Goal: Information Seeking & Learning: Learn about a topic

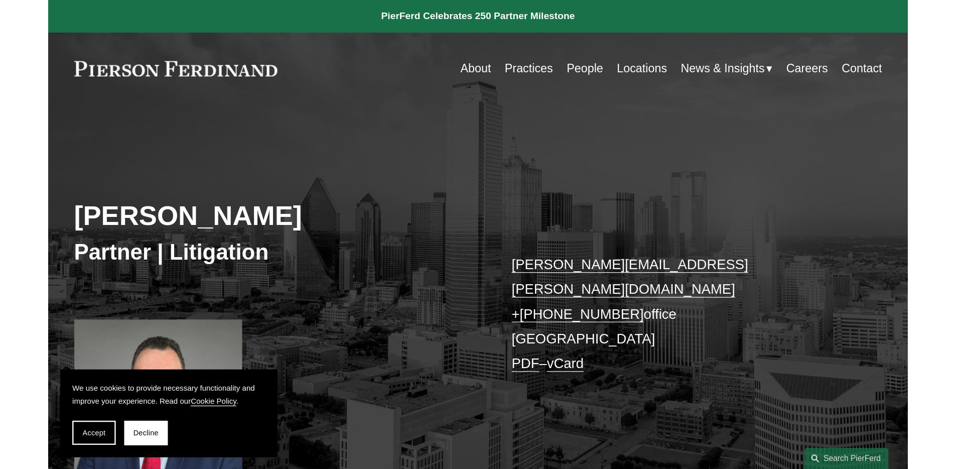
scroll to position [11, 0]
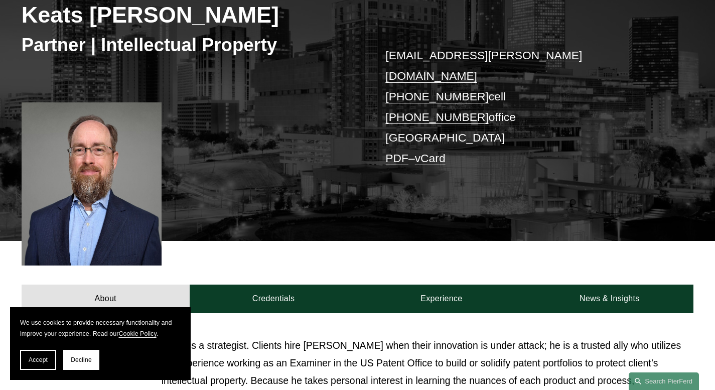
scroll to position [167, 0]
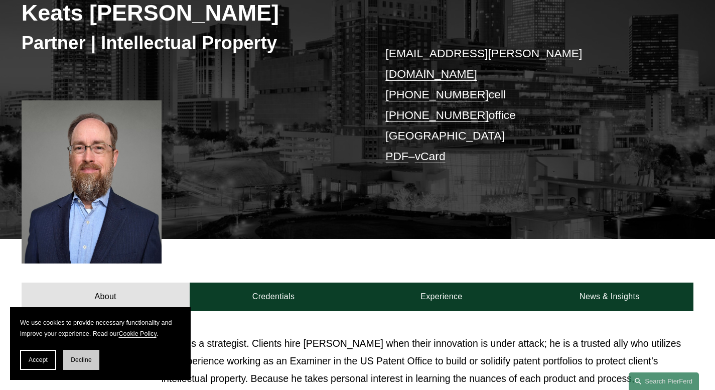
click at [85, 354] on button "Decline" at bounding box center [81, 360] width 36 height 20
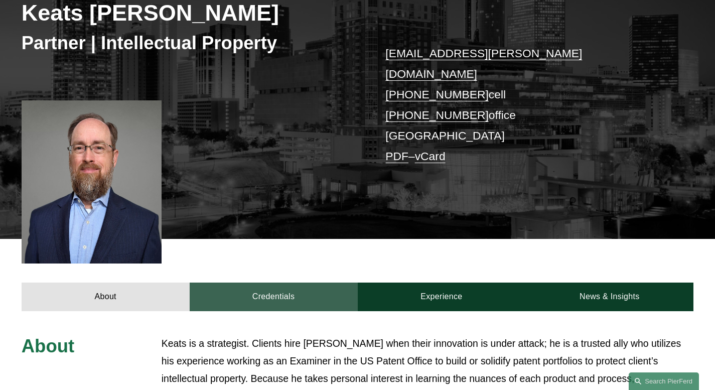
click at [290, 283] on link "Credentials" at bounding box center [274, 297] width 168 height 29
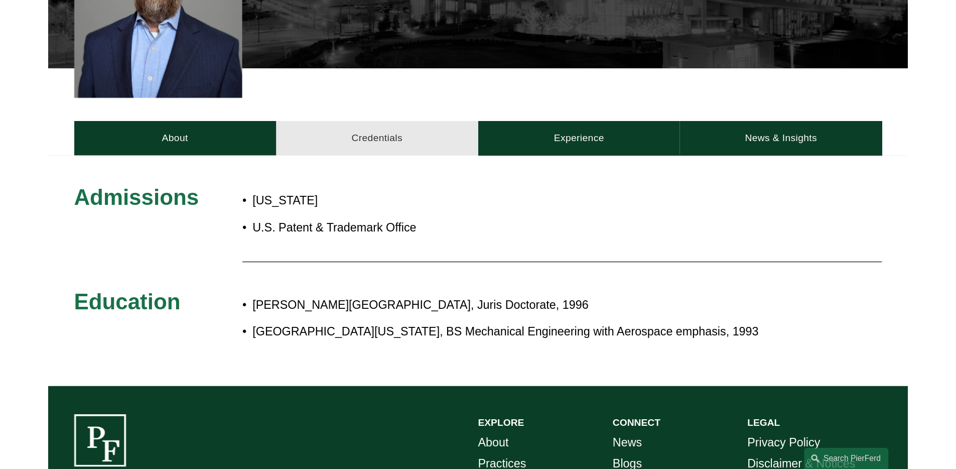
scroll to position [349, 0]
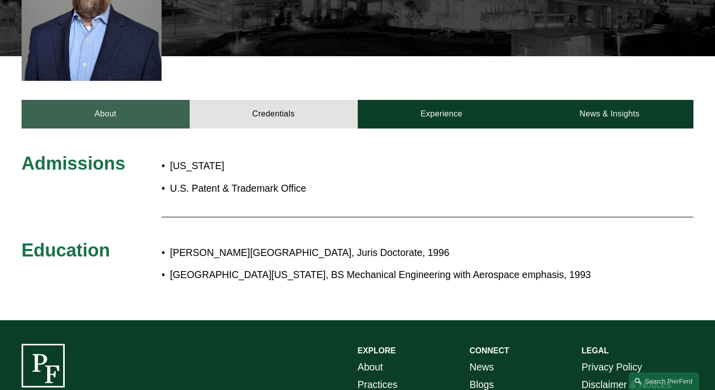
click at [105, 104] on link "About" at bounding box center [106, 114] width 168 height 29
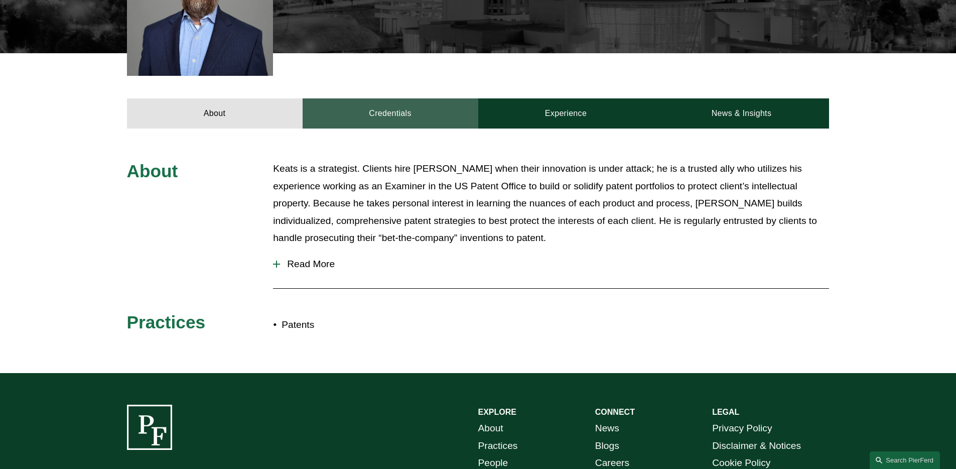
click at [403, 106] on link "Credentials" at bounding box center [391, 113] width 176 height 30
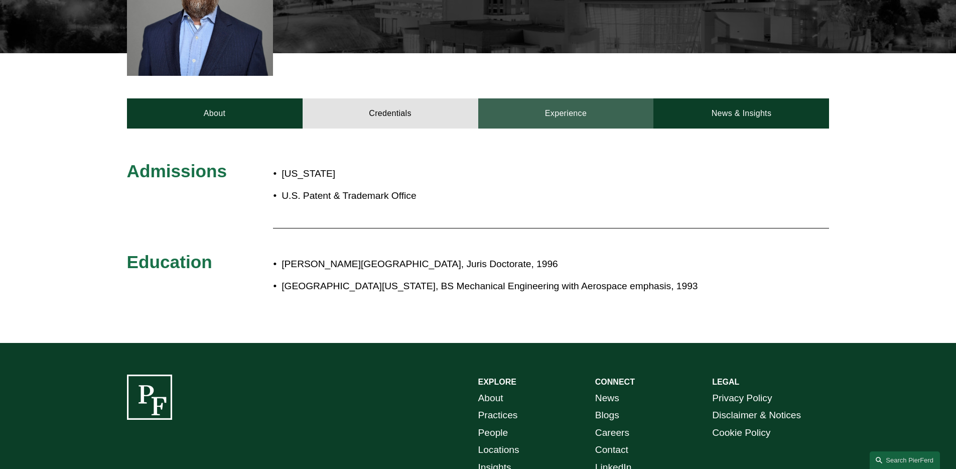
click at [541, 114] on link "Experience" at bounding box center [566, 113] width 176 height 30
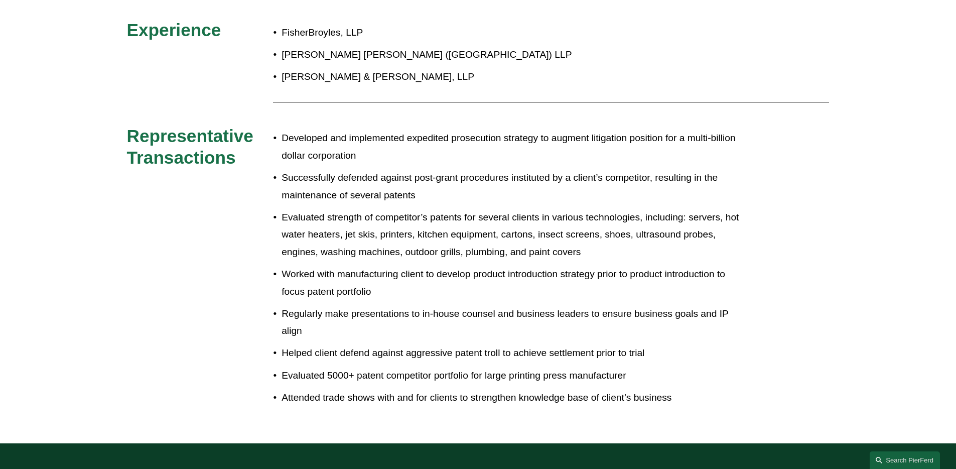
scroll to position [230, 0]
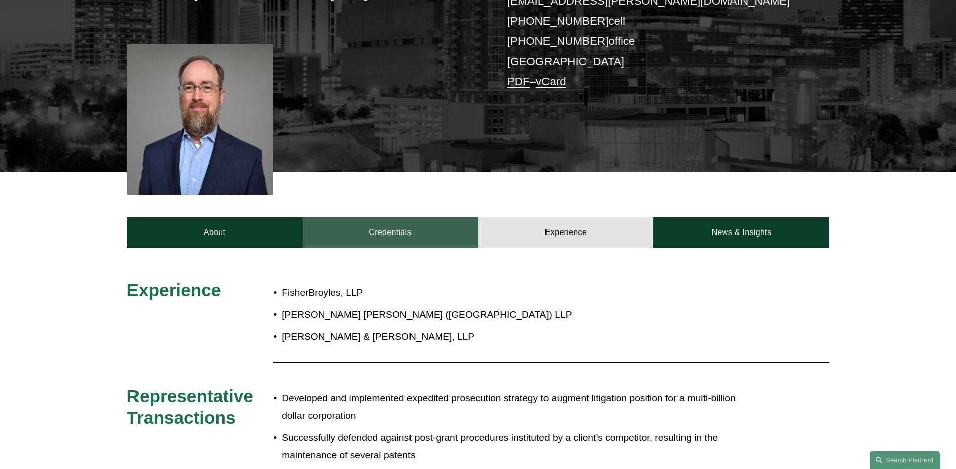
click at [402, 232] on link "Credentials" at bounding box center [391, 232] width 176 height 30
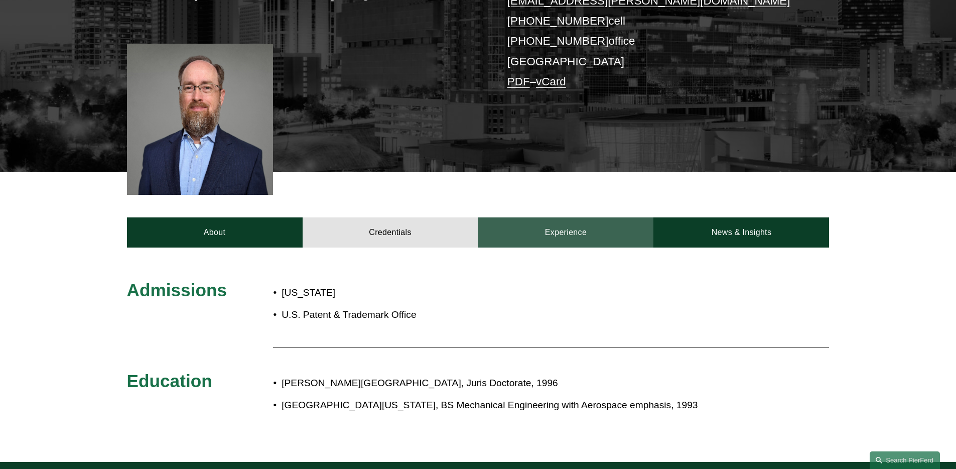
click at [542, 228] on link "Experience" at bounding box center [566, 232] width 176 height 30
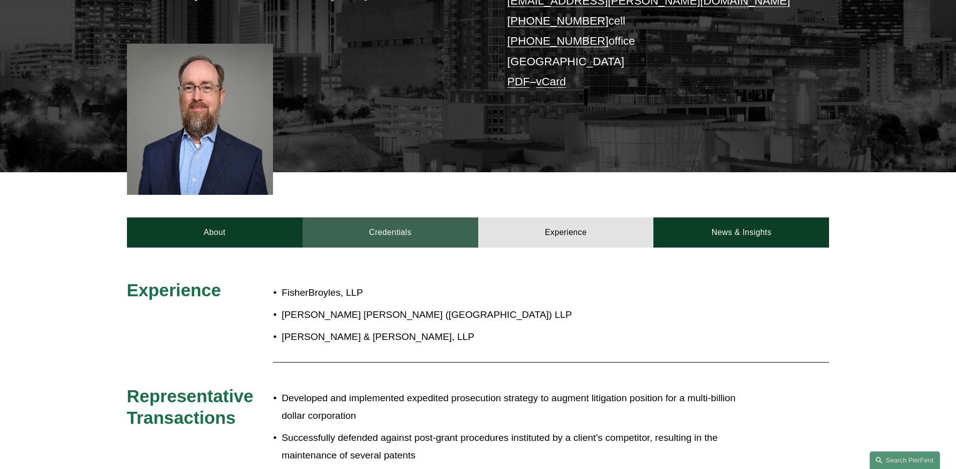
click at [421, 221] on link "Credentials" at bounding box center [391, 232] width 176 height 30
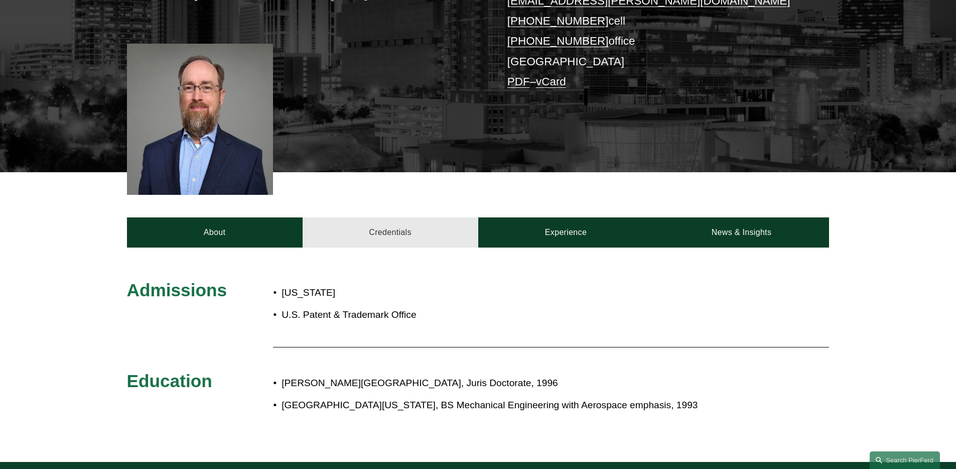
click at [423, 219] on link "Credentials" at bounding box center [391, 232] width 176 height 30
